Goal: Task Accomplishment & Management: Use online tool/utility

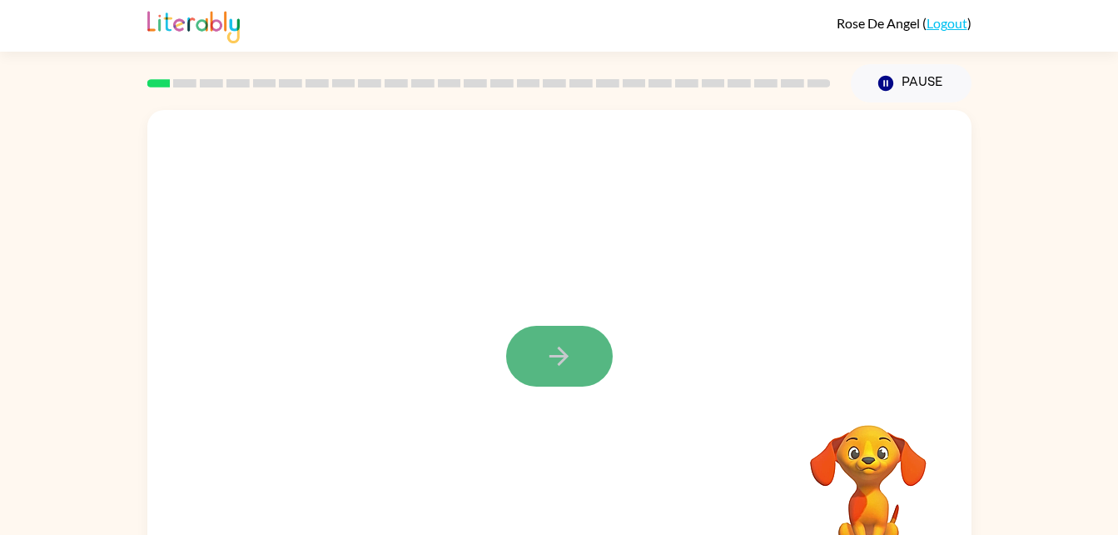
click at [540, 350] on button "button" at bounding box center [559, 356] width 107 height 61
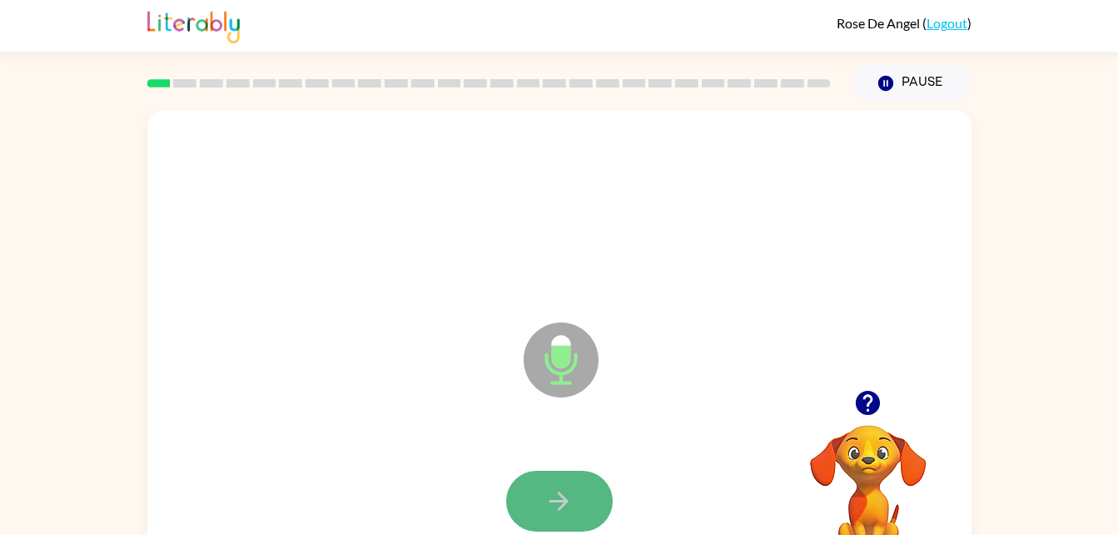
drag, startPoint x: 574, startPoint y: 485, endPoint x: 547, endPoint y: 492, distance: 27.7
click at [547, 492] on icon "button" at bounding box center [559, 500] width 29 height 29
click at [572, 491] on icon "button" at bounding box center [559, 500] width 29 height 29
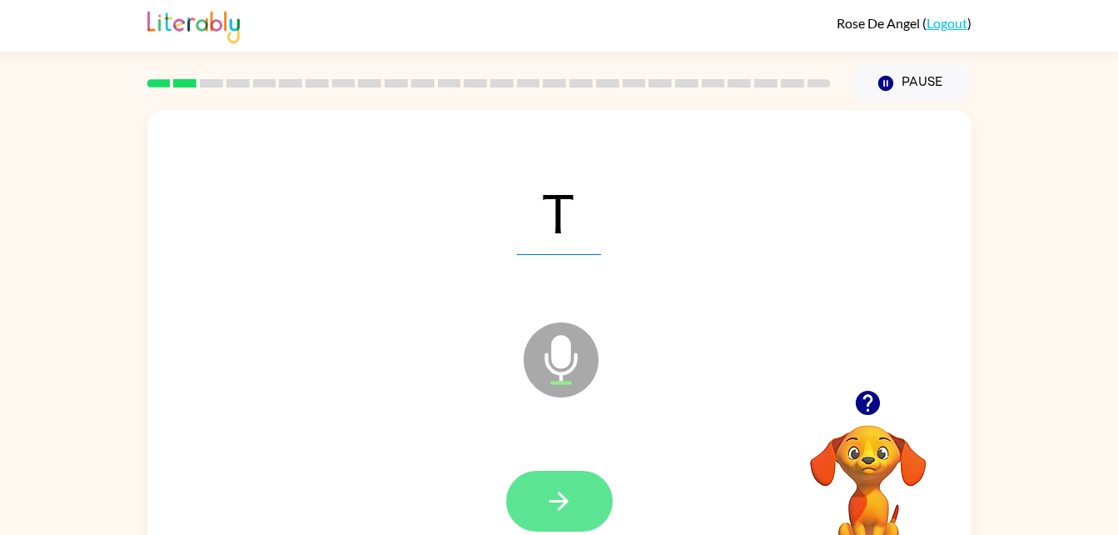
click at [561, 500] on icon "button" at bounding box center [559, 500] width 19 height 19
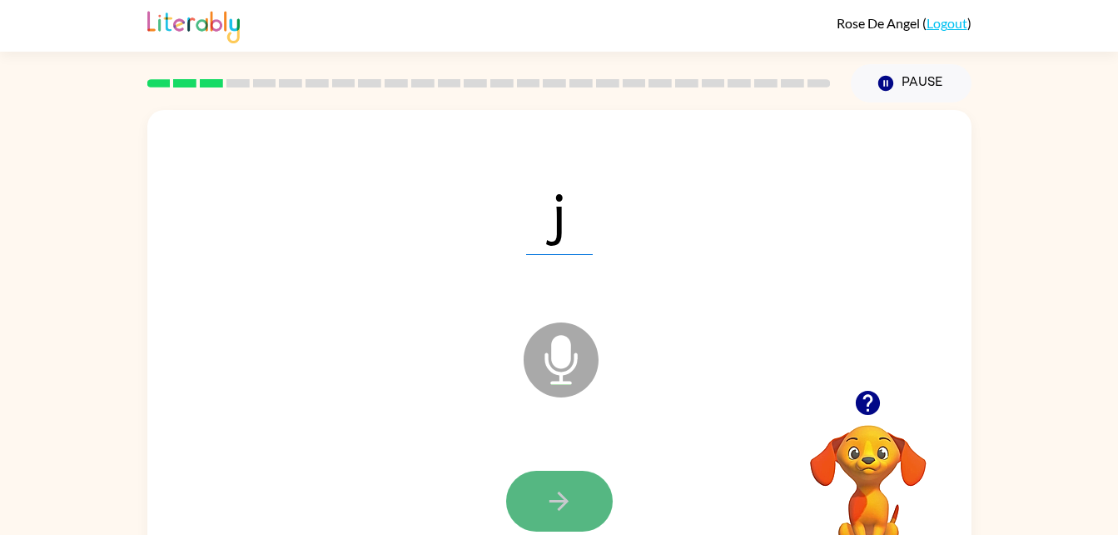
click at [570, 494] on icon "button" at bounding box center [559, 500] width 29 height 29
click at [566, 488] on icon "button" at bounding box center [559, 500] width 29 height 29
click at [562, 487] on icon "button" at bounding box center [559, 500] width 29 height 29
click at [594, 481] on button "button" at bounding box center [559, 500] width 107 height 61
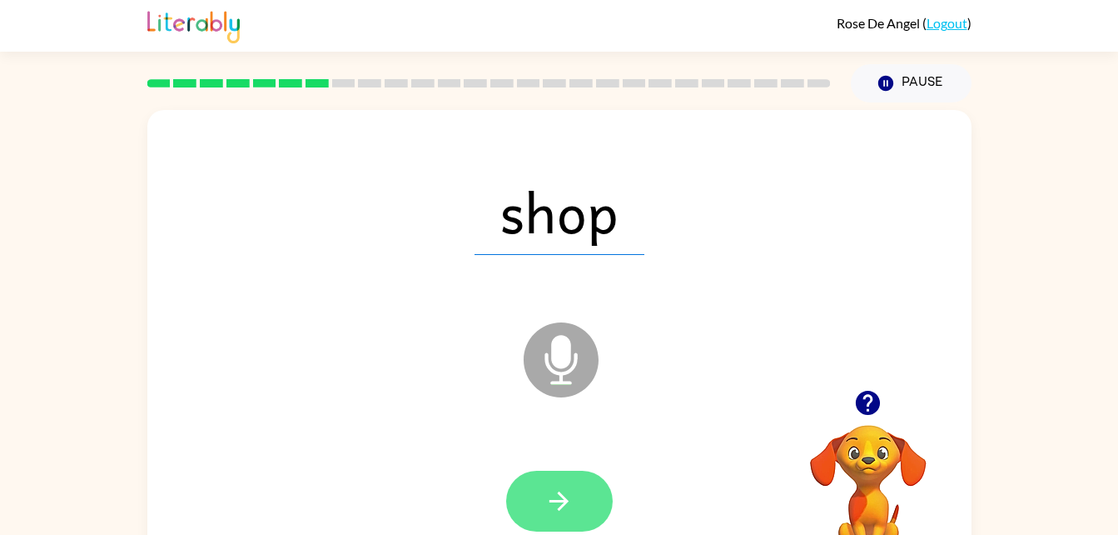
click at [572, 503] on icon "button" at bounding box center [559, 500] width 29 height 29
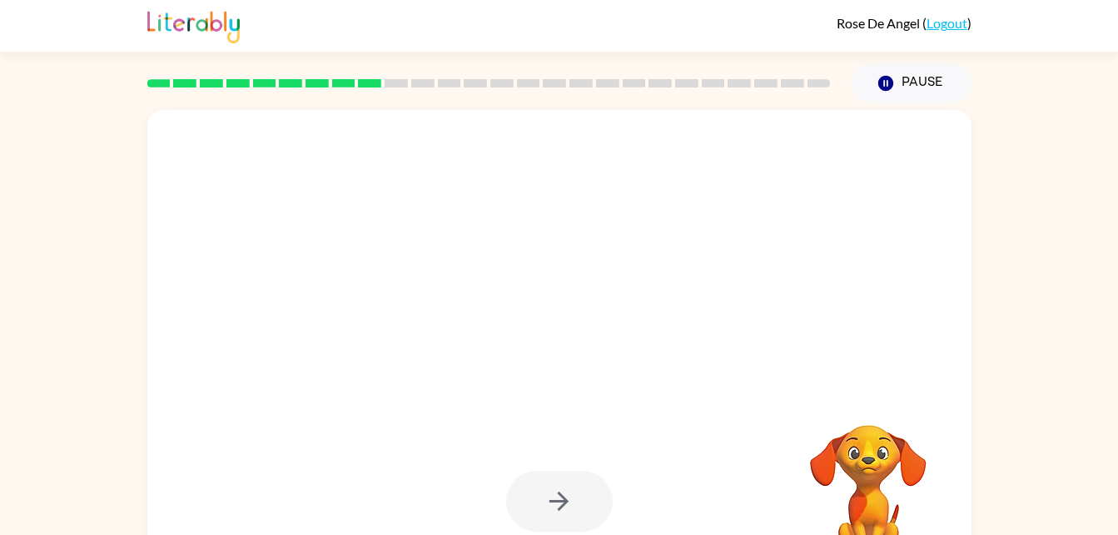
click at [565, 496] on div at bounding box center [559, 500] width 107 height 61
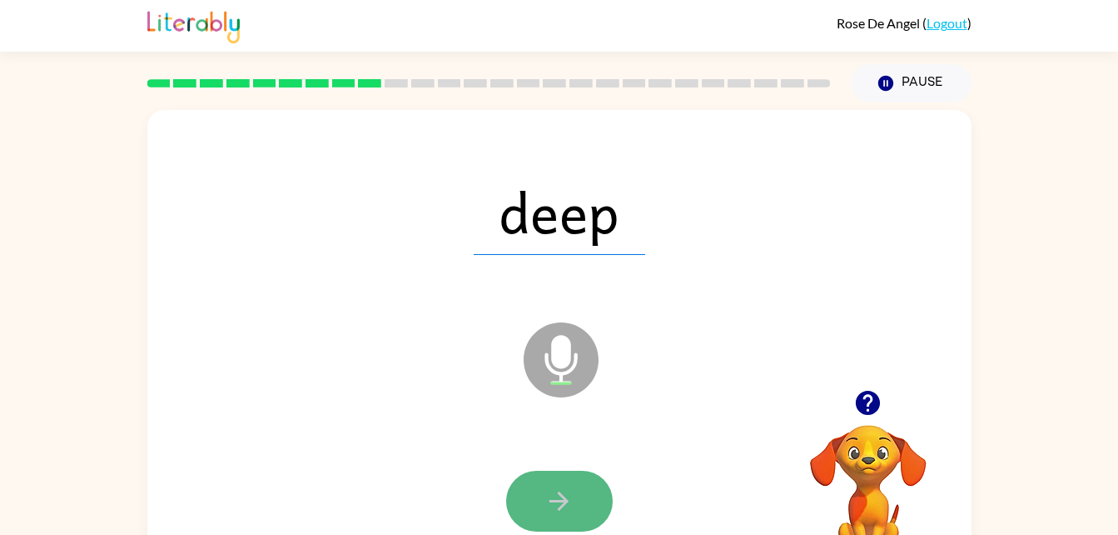
click at [559, 504] on icon "button" at bounding box center [559, 500] width 29 height 29
click at [560, 487] on icon "button" at bounding box center [559, 500] width 29 height 29
click at [545, 486] on icon "button" at bounding box center [559, 500] width 29 height 29
click at [548, 510] on icon "button" at bounding box center [559, 500] width 29 height 29
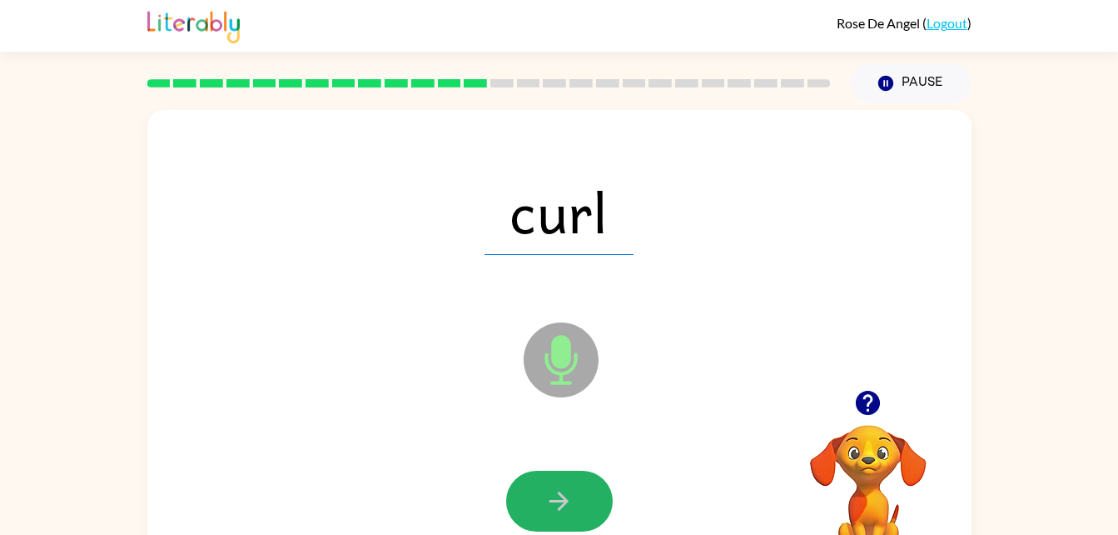
click at [565, 522] on button "button" at bounding box center [559, 500] width 107 height 61
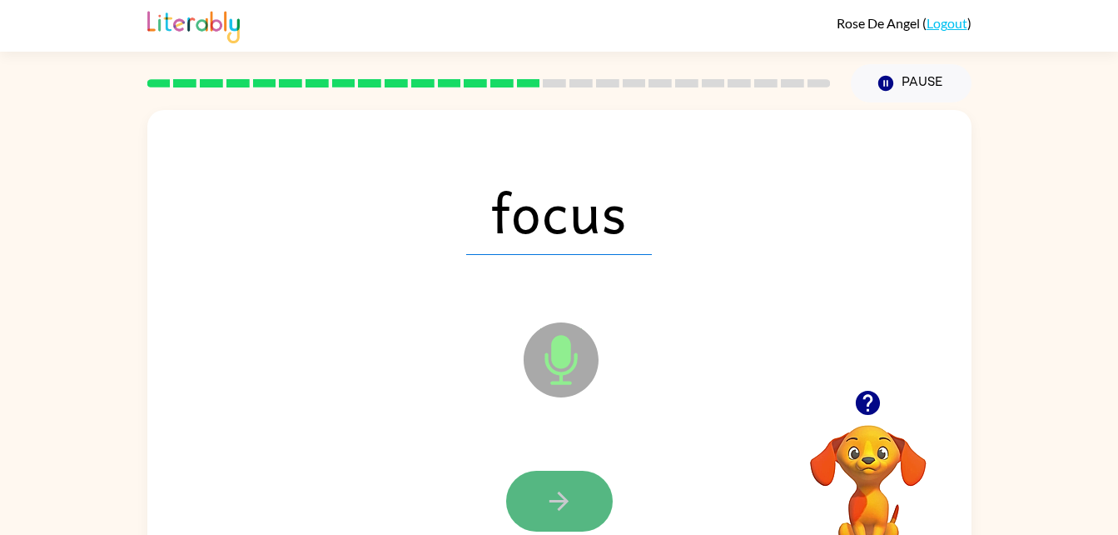
click at [589, 485] on button "button" at bounding box center [559, 500] width 107 height 61
click at [559, 503] on icon "button" at bounding box center [559, 500] width 29 height 29
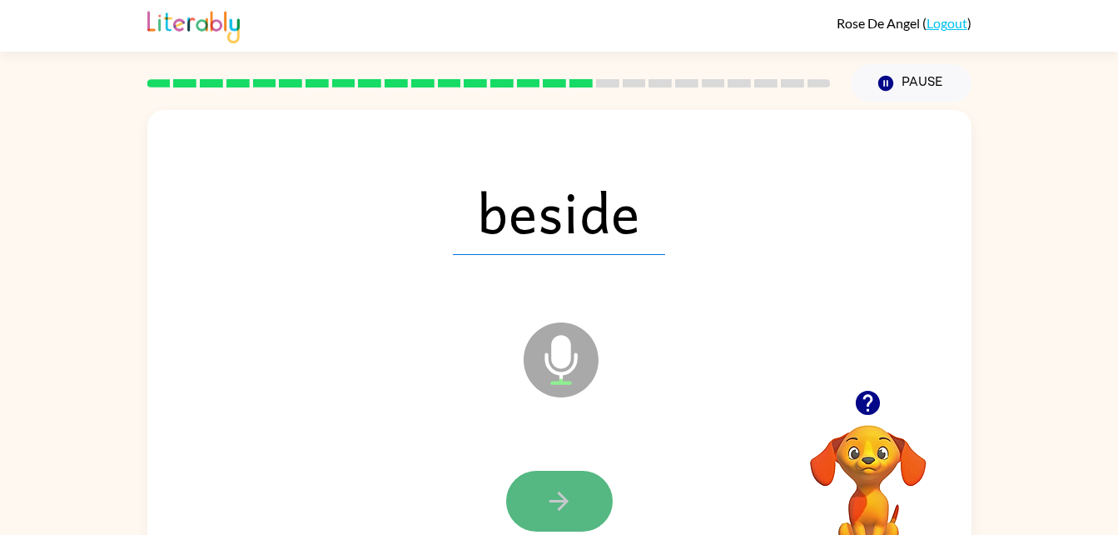
click at [554, 491] on icon "button" at bounding box center [559, 500] width 29 height 29
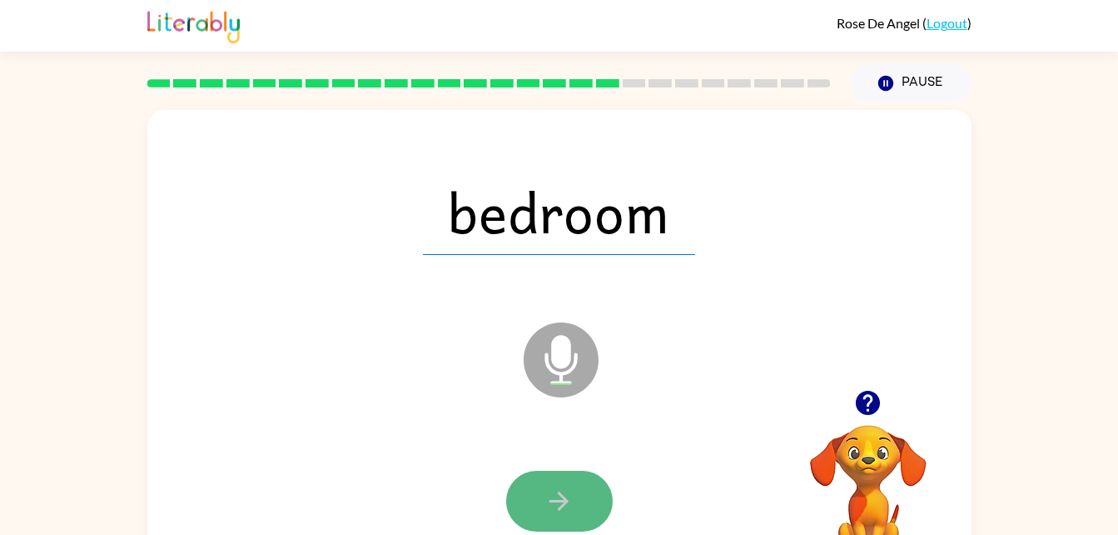
click at [554, 495] on icon "button" at bounding box center [559, 500] width 29 height 29
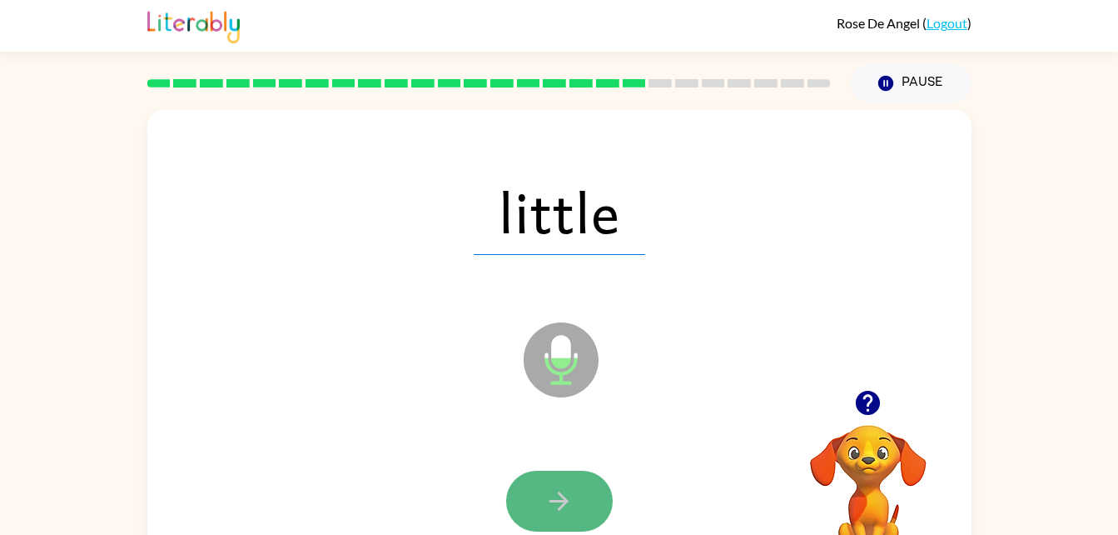
click at [550, 510] on icon "button" at bounding box center [559, 500] width 29 height 29
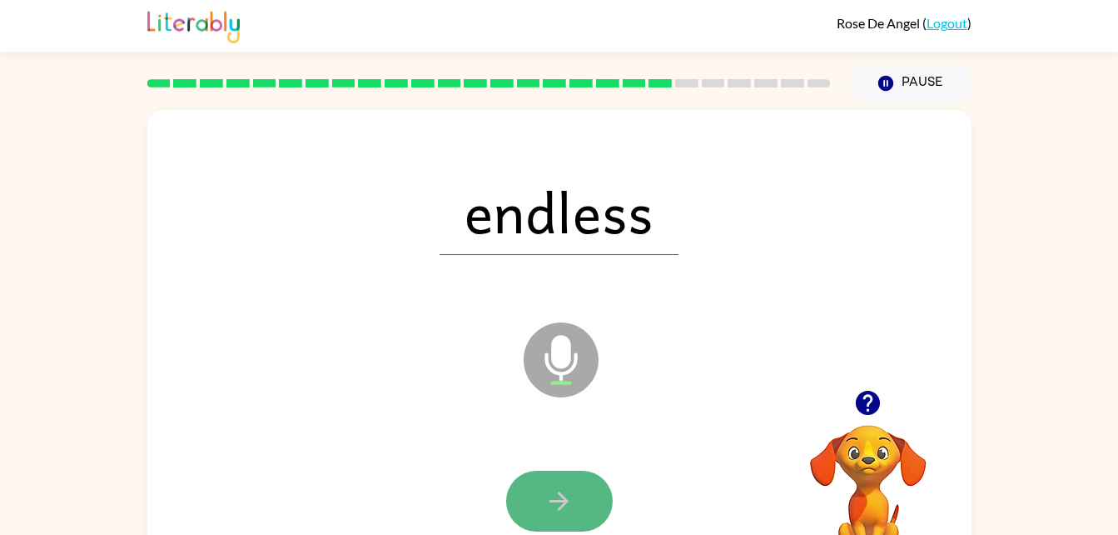
click at [550, 510] on icon "button" at bounding box center [559, 500] width 29 height 29
click at [598, 493] on button "button" at bounding box center [559, 500] width 107 height 61
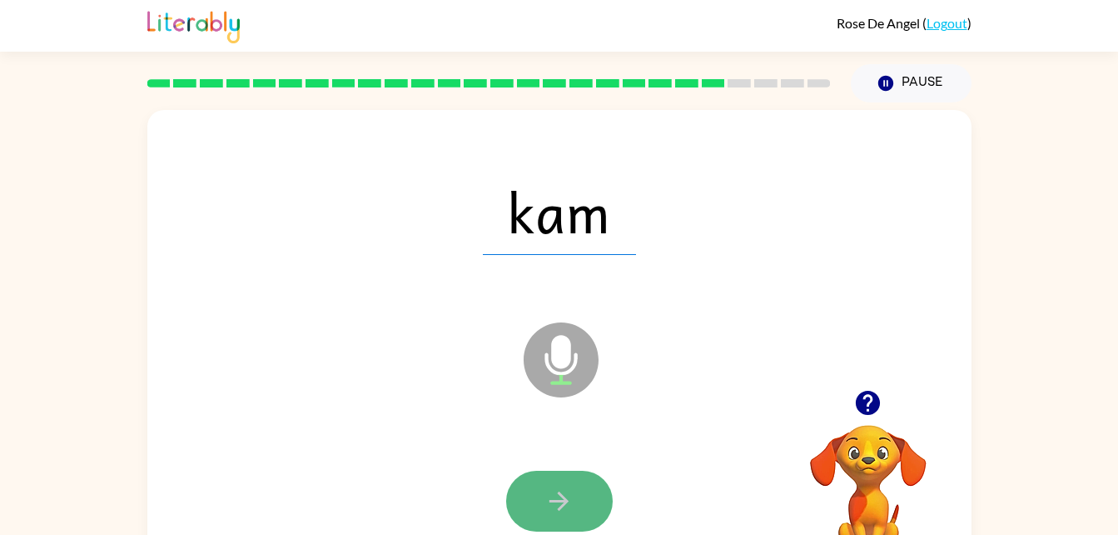
click at [556, 495] on icon "button" at bounding box center [559, 500] width 29 height 29
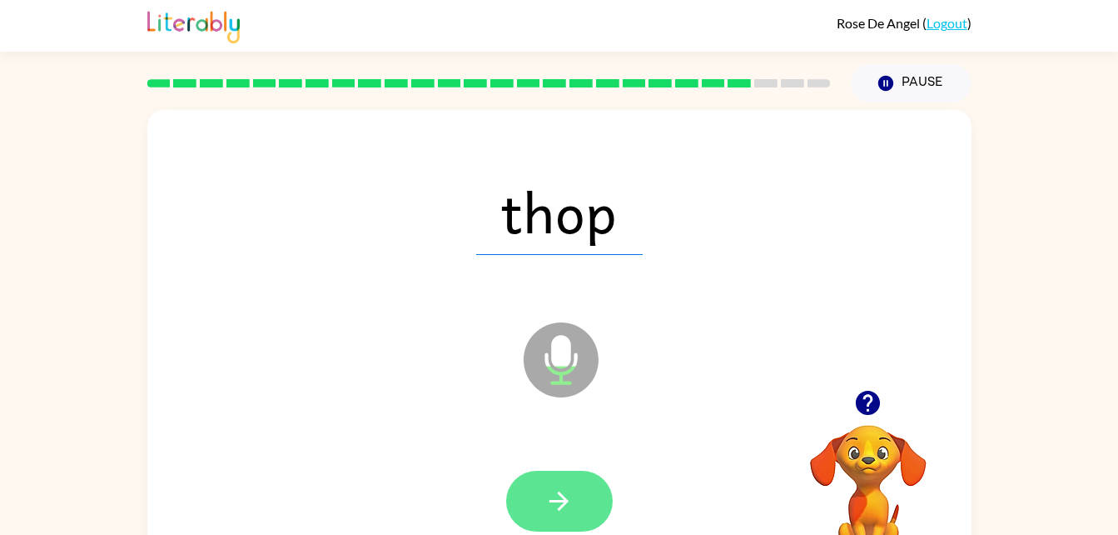
drag, startPoint x: 581, startPoint y: 451, endPoint x: 574, endPoint y: 475, distance: 24.2
click at [574, 475] on div at bounding box center [559, 501] width 791 height 137
click at [574, 475] on button "button" at bounding box center [559, 500] width 107 height 61
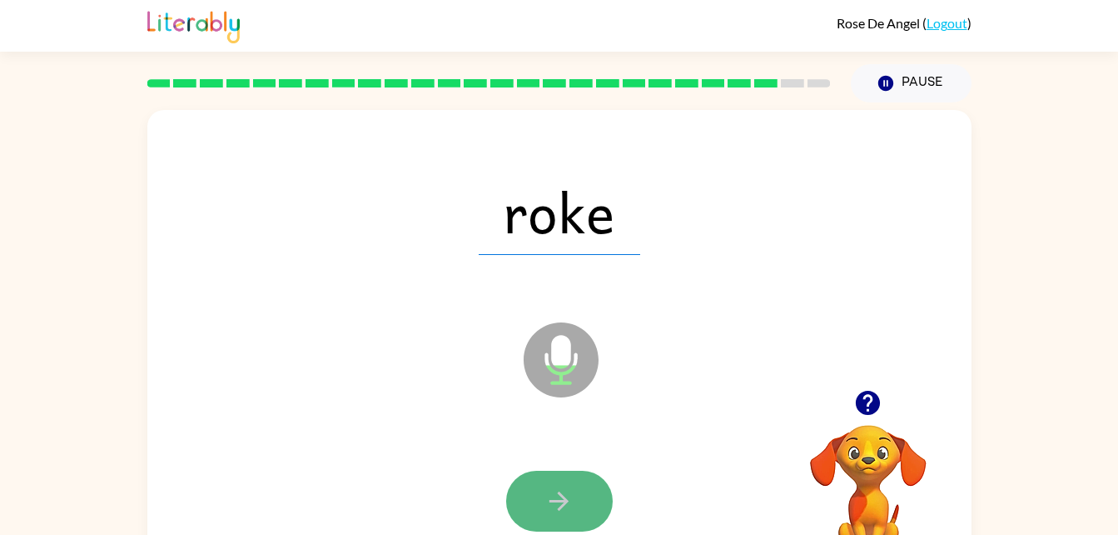
click at [540, 493] on button "button" at bounding box center [559, 500] width 107 height 61
click at [556, 502] on icon "button" at bounding box center [559, 500] width 29 height 29
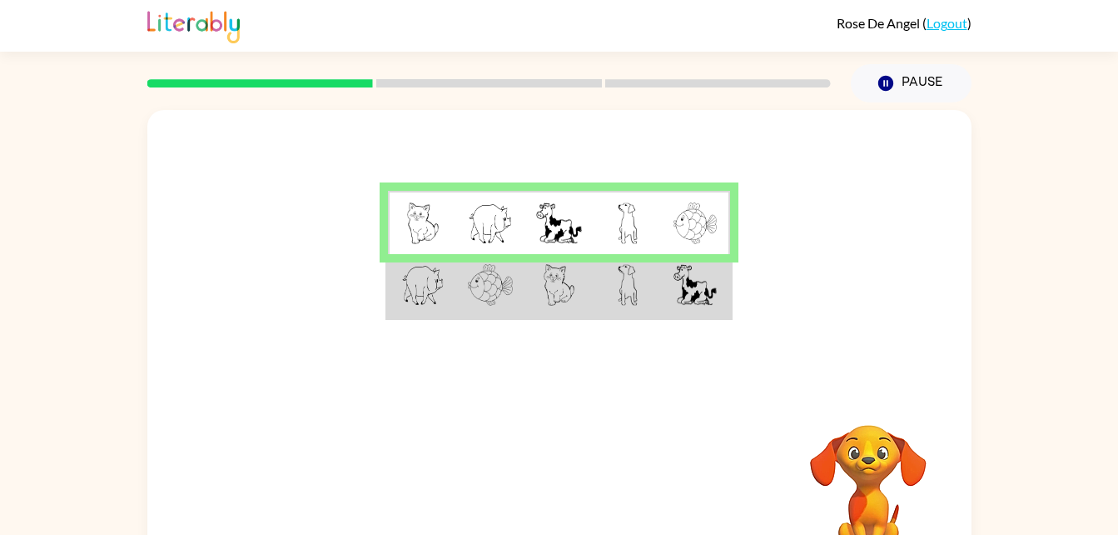
click at [699, 223] on img at bounding box center [695, 223] width 43 height 42
click at [640, 280] on td at bounding box center [628, 286] width 68 height 64
click at [652, 302] on td at bounding box center [628, 286] width 68 height 64
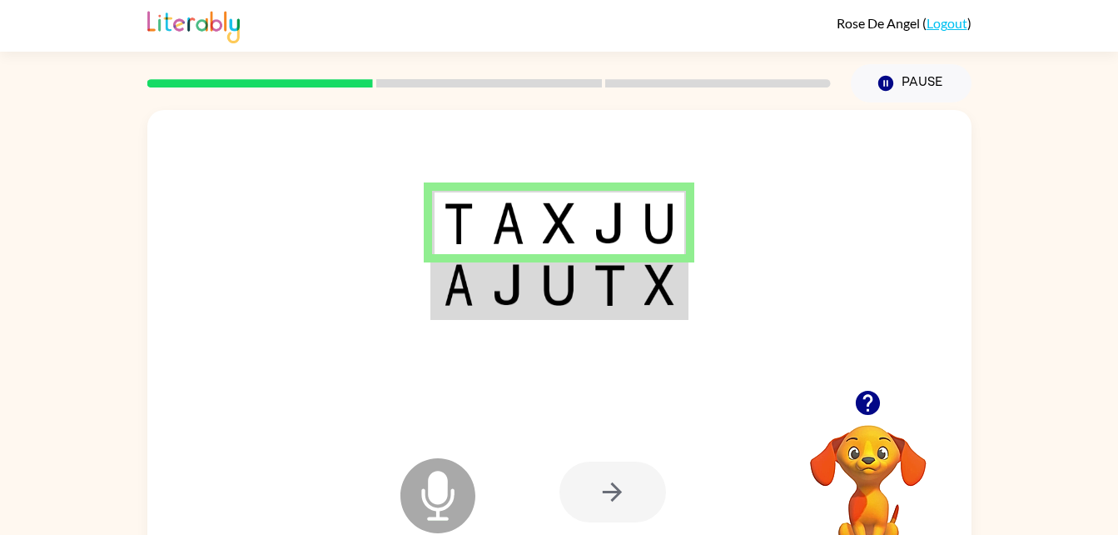
drag, startPoint x: 561, startPoint y: 296, endPoint x: 515, endPoint y: 310, distance: 48.7
click at [515, 310] on td at bounding box center [508, 286] width 51 height 64
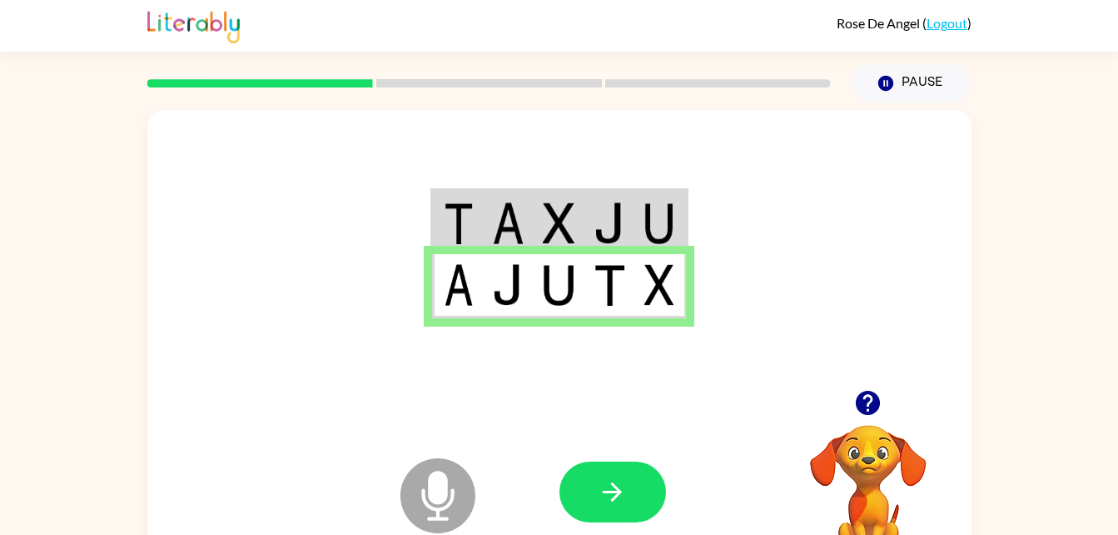
click at [514, 307] on td at bounding box center [508, 286] width 51 height 64
click at [606, 508] on button "button" at bounding box center [613, 491] width 107 height 61
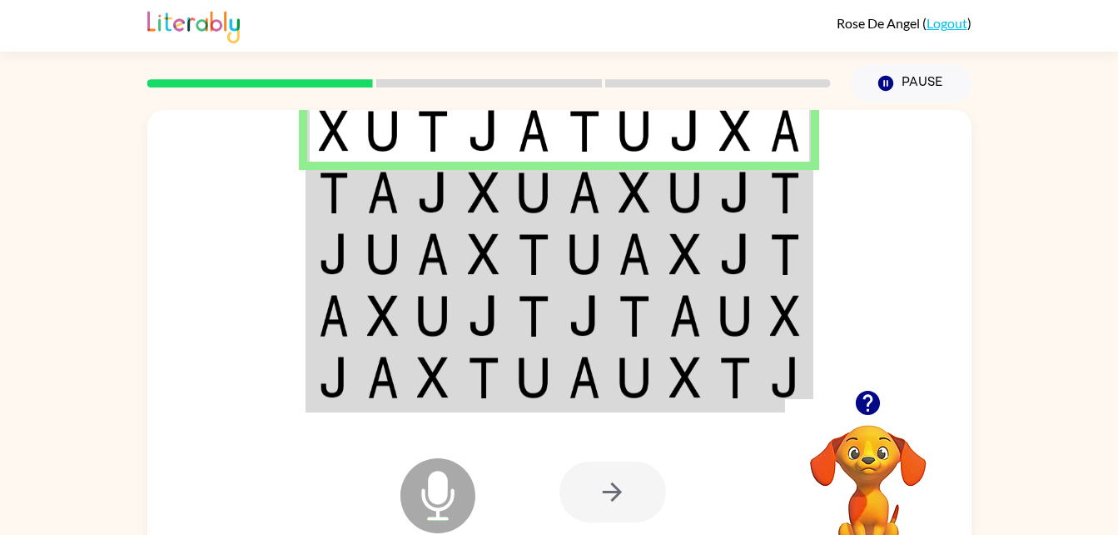
drag, startPoint x: 610, startPoint y: 488, endPoint x: 568, endPoint y: 497, distance: 43.4
click at [568, 497] on div at bounding box center [613, 491] width 107 height 61
click at [628, 492] on div at bounding box center [613, 491] width 107 height 61
click at [607, 197] on td at bounding box center [585, 193] width 51 height 62
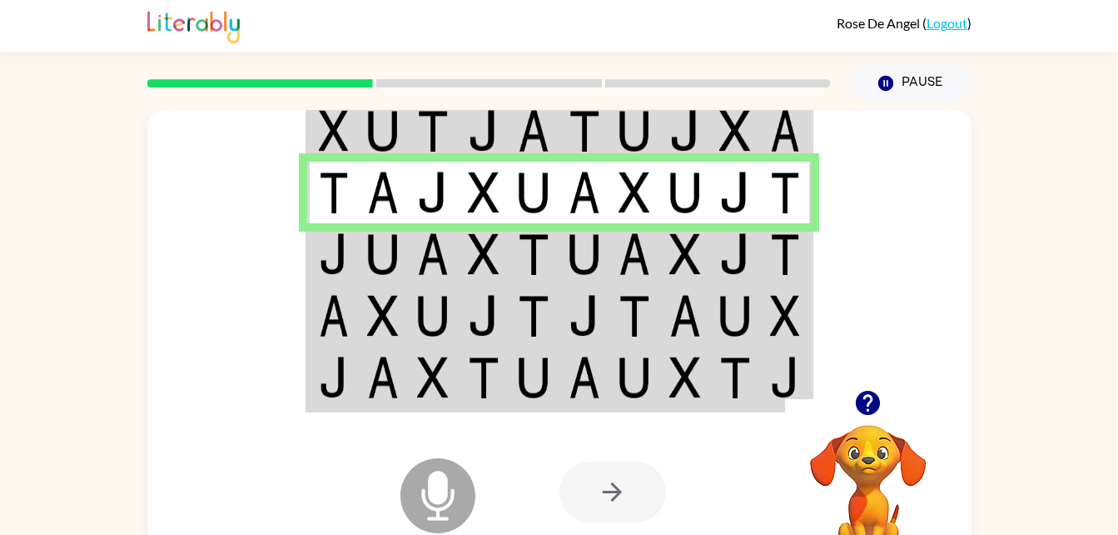
click at [367, 234] on img at bounding box center [383, 254] width 32 height 42
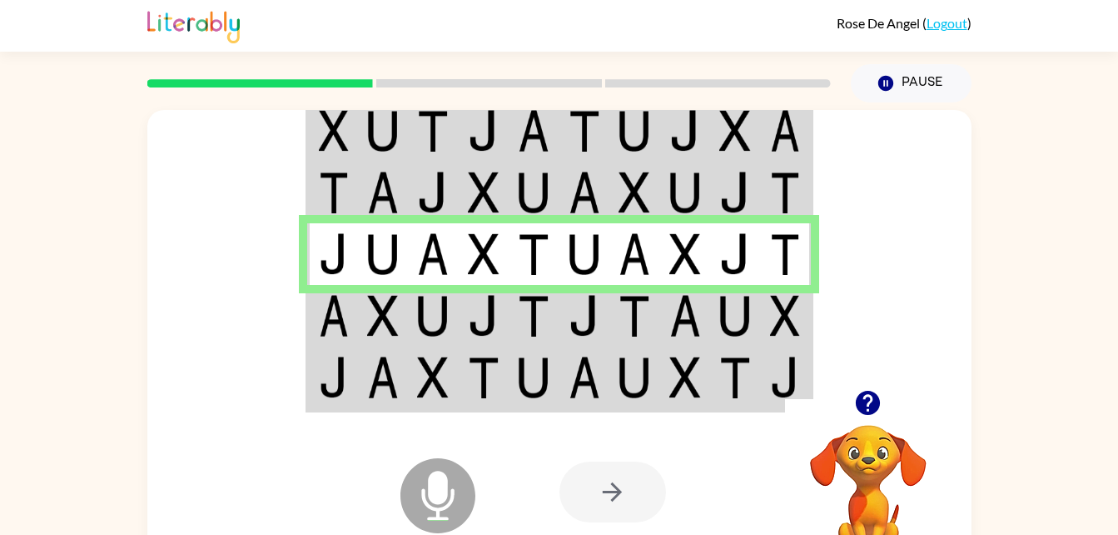
click at [360, 347] on td at bounding box center [383, 378] width 51 height 64
click at [363, 332] on td at bounding box center [383, 316] width 51 height 62
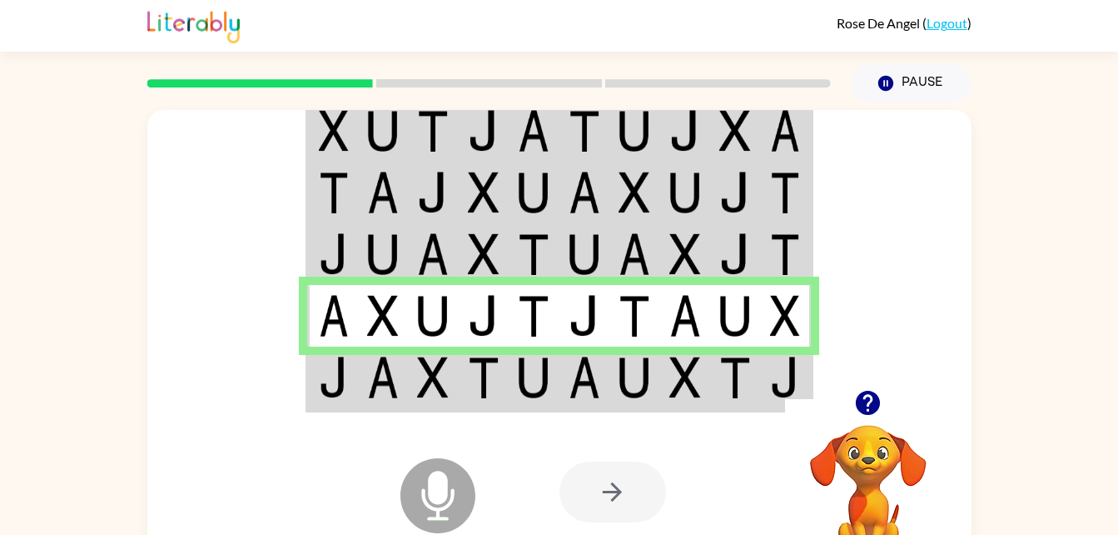
click at [604, 383] on td at bounding box center [585, 378] width 51 height 64
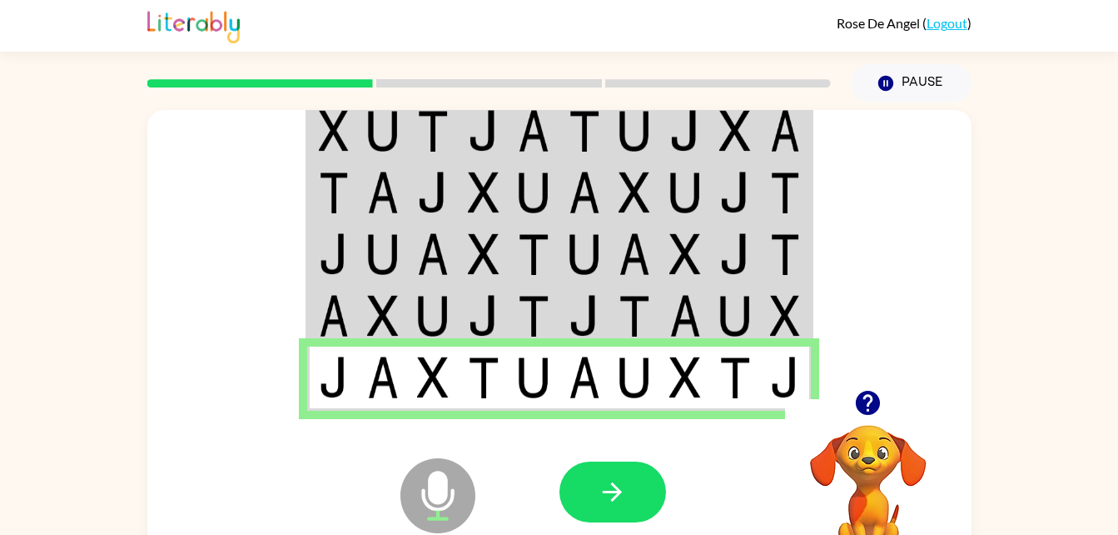
click at [480, 455] on icon "Microphone The Microphone is here when it is your turn to talk" at bounding box center [521, 516] width 250 height 125
click at [630, 495] on button "button" at bounding box center [613, 491] width 107 height 61
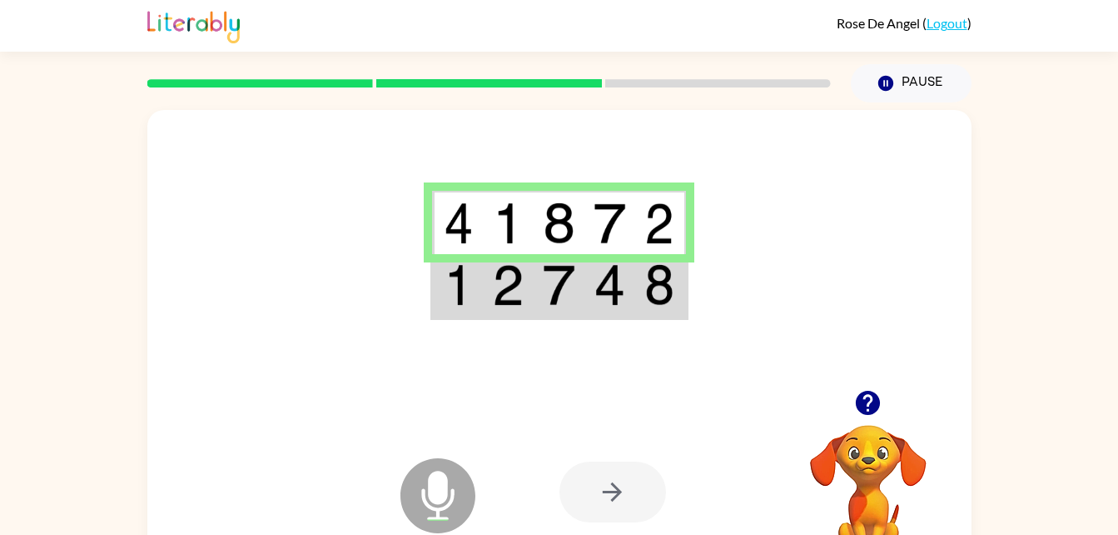
click at [624, 298] on img at bounding box center [610, 285] width 32 height 42
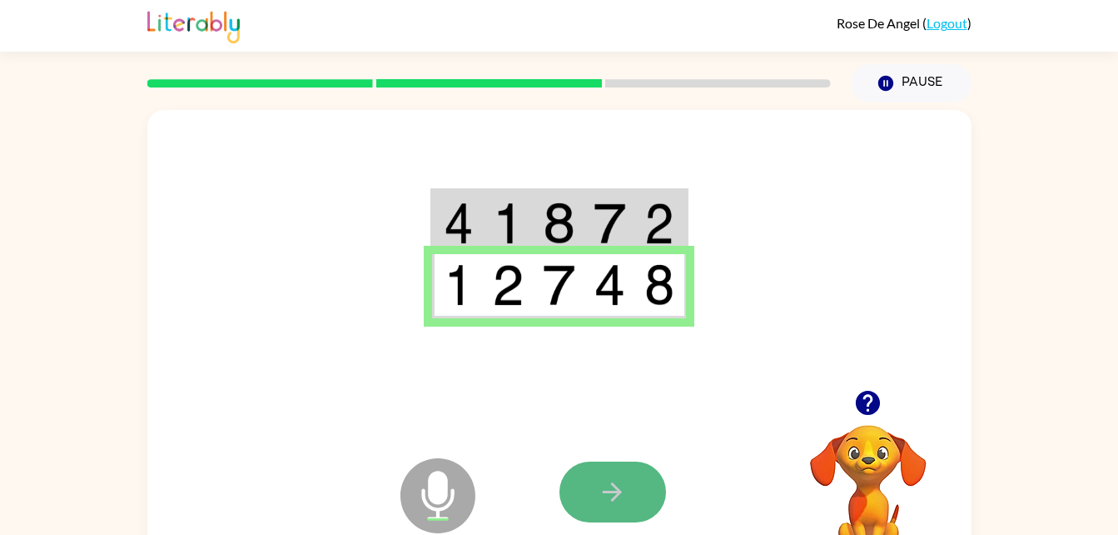
click at [614, 504] on icon "button" at bounding box center [612, 491] width 29 height 29
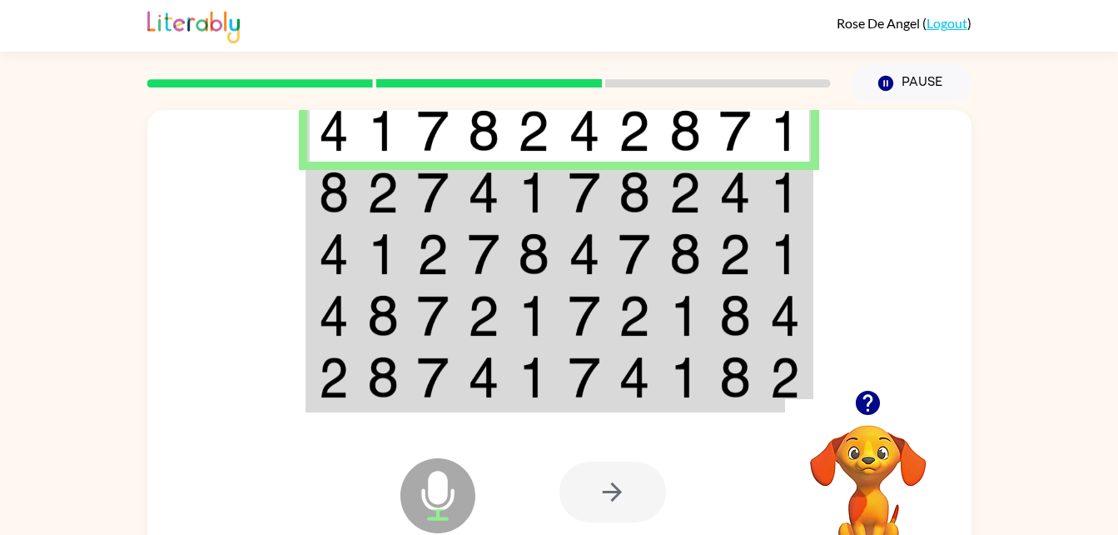
click at [370, 207] on img at bounding box center [383, 193] width 32 height 42
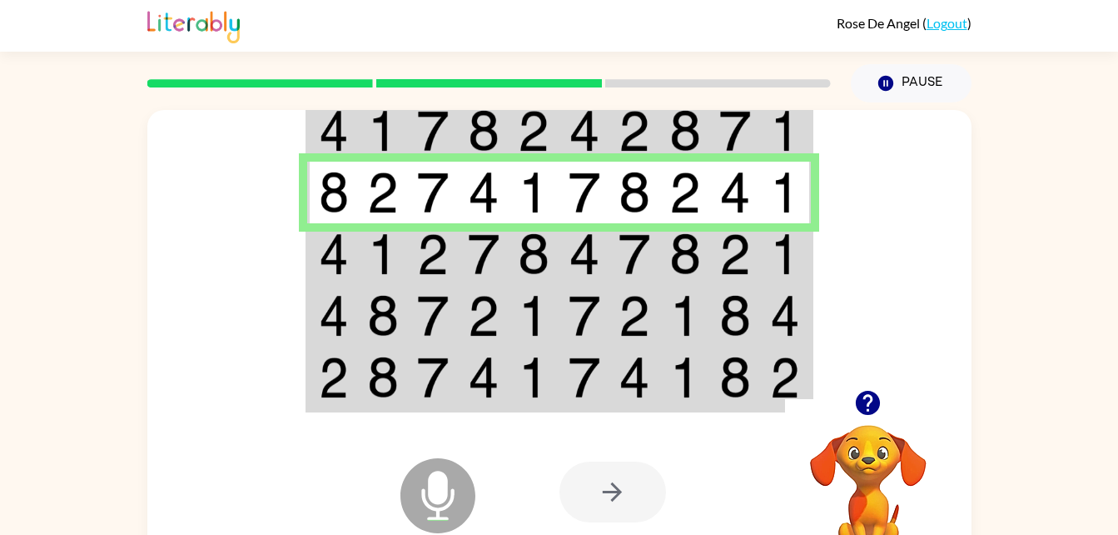
click at [417, 246] on img at bounding box center [433, 254] width 32 height 42
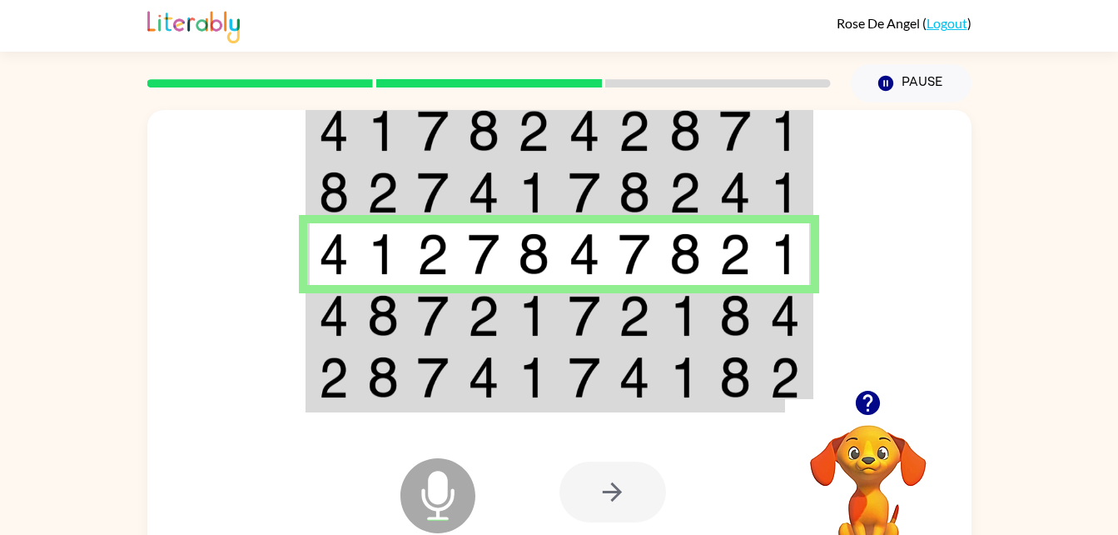
click at [422, 316] on img at bounding box center [433, 316] width 32 height 42
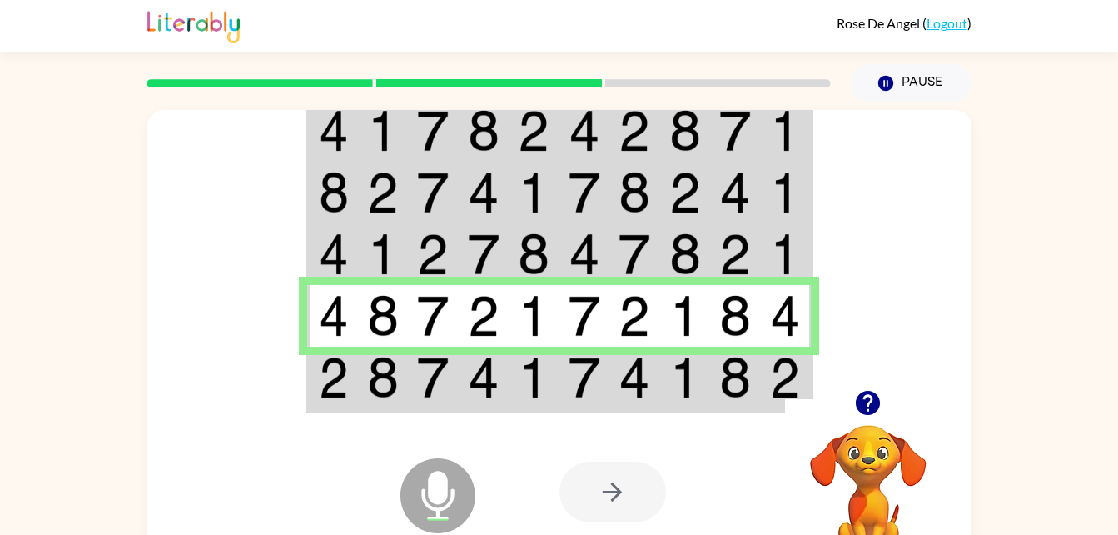
drag, startPoint x: 420, startPoint y: 353, endPoint x: 417, endPoint y: 375, distance: 21.8
click at [417, 375] on td at bounding box center [433, 378] width 51 height 64
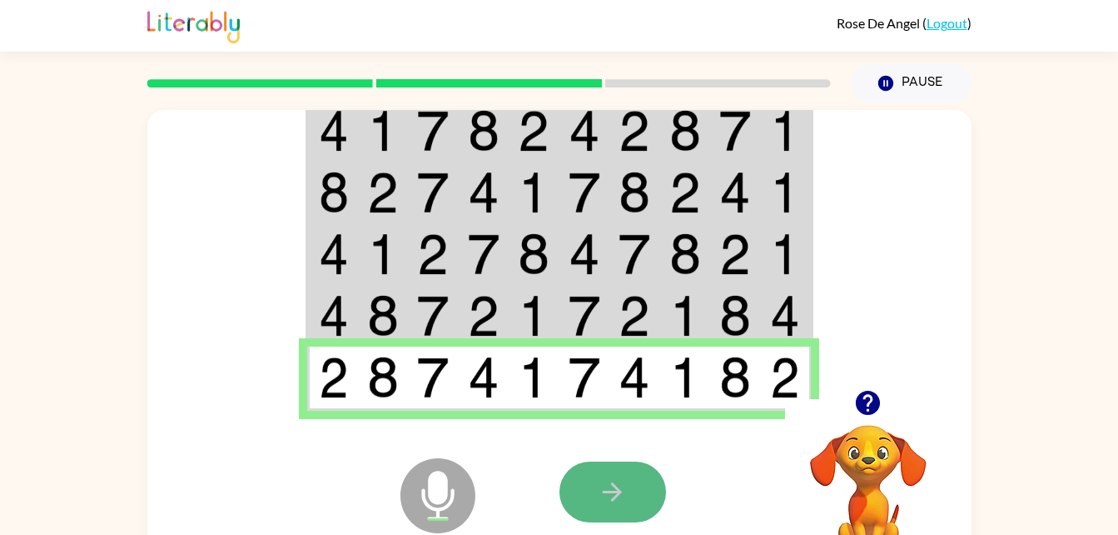
click at [621, 502] on icon "button" at bounding box center [612, 491] width 29 height 29
